Goal: Navigation & Orientation: Find specific page/section

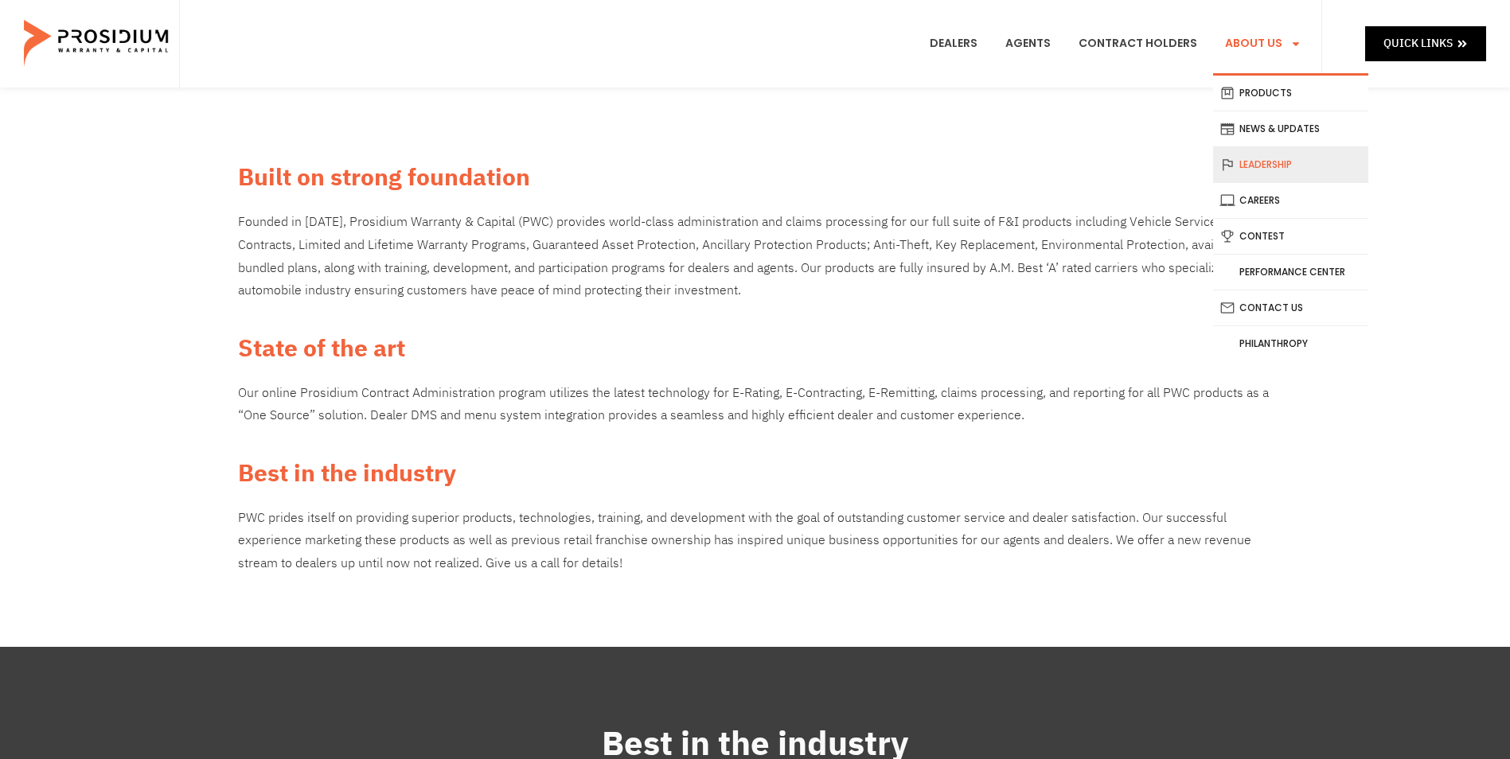
click at [1269, 170] on link "Leadership" at bounding box center [1290, 164] width 155 height 35
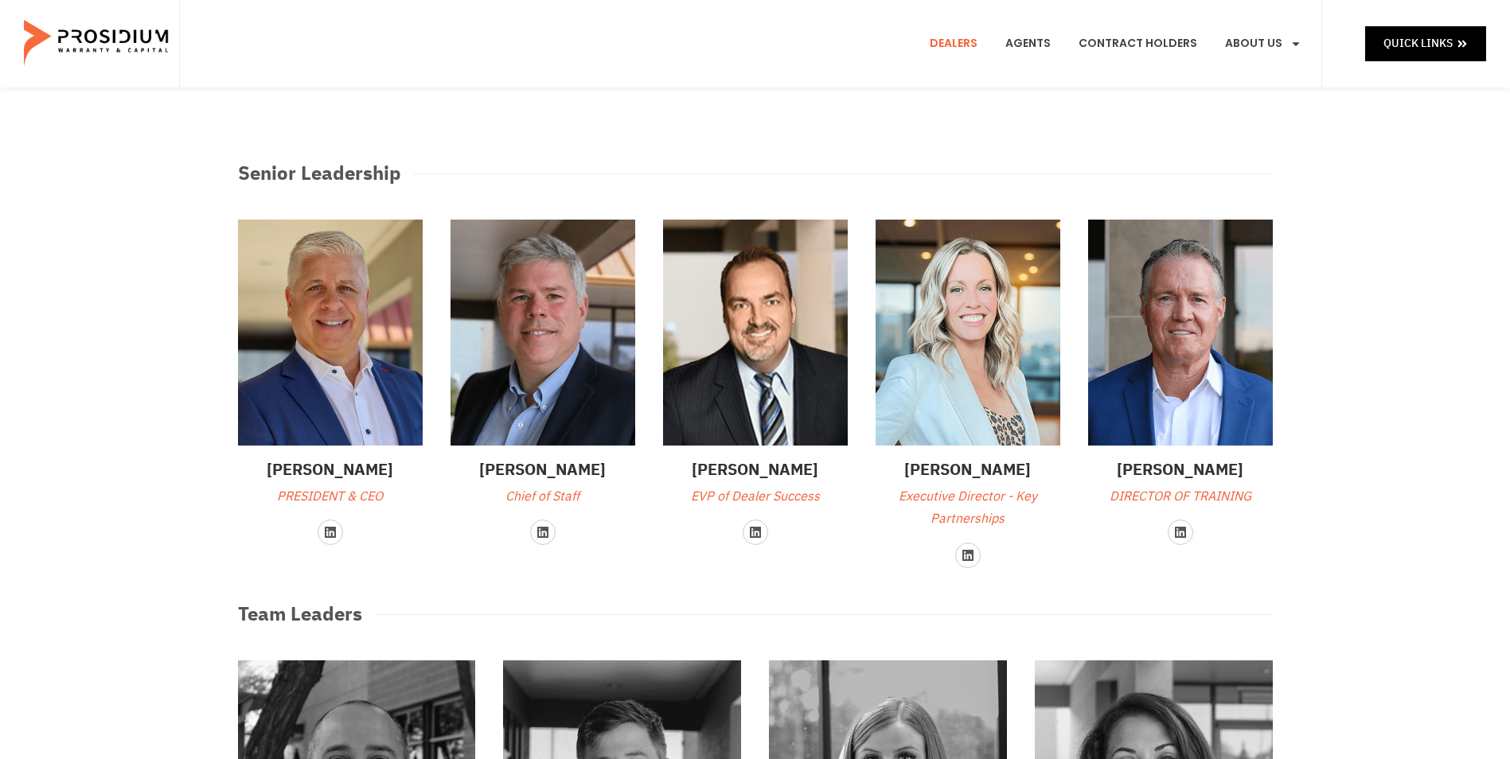
click at [982, 45] on link "Dealers" at bounding box center [954, 43] width 72 height 59
